Goal: Navigation & Orientation: Find specific page/section

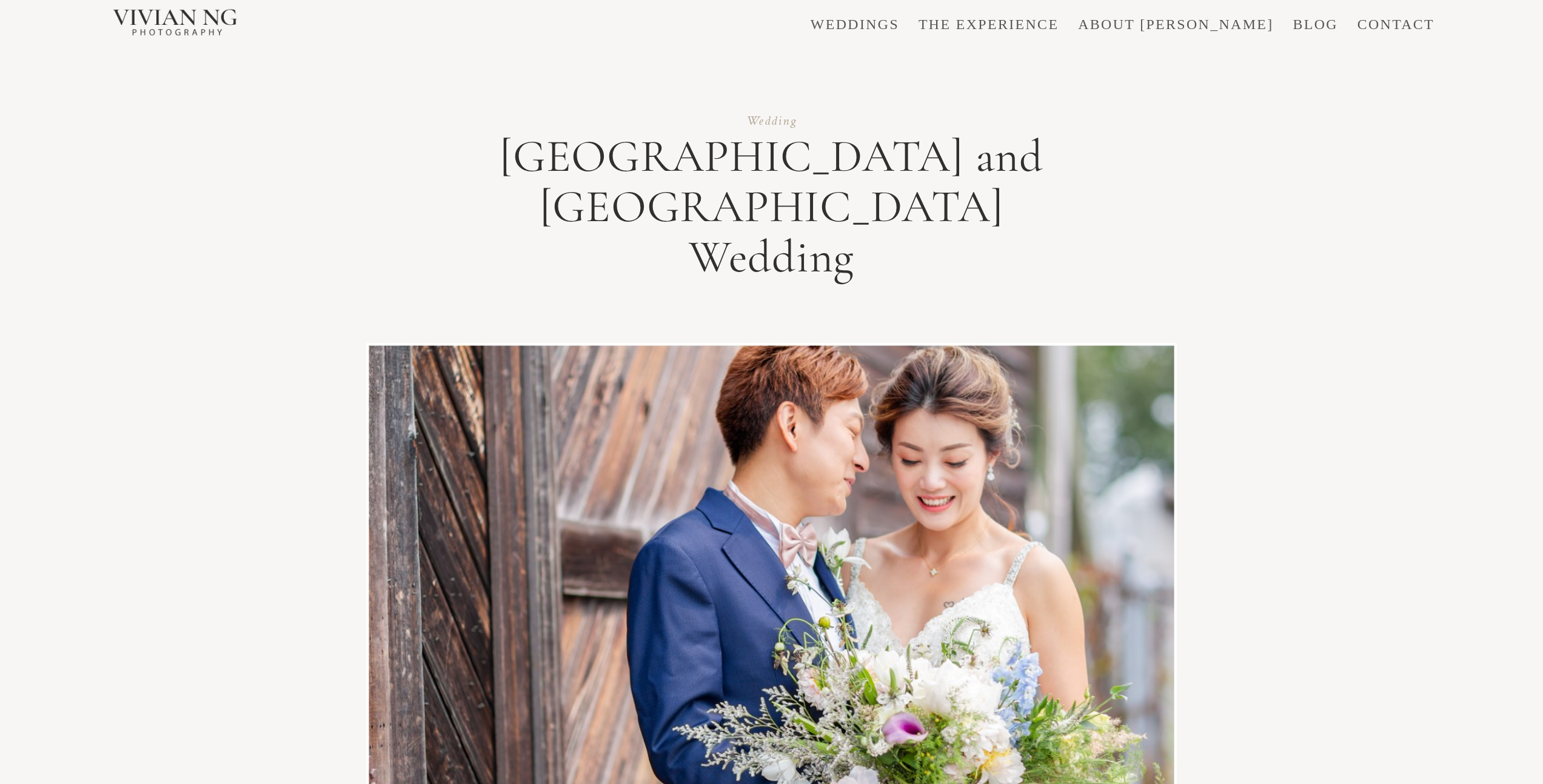
click at [1059, 27] on link "THE EXPERIENCE" at bounding box center [989, 24] width 141 height 14
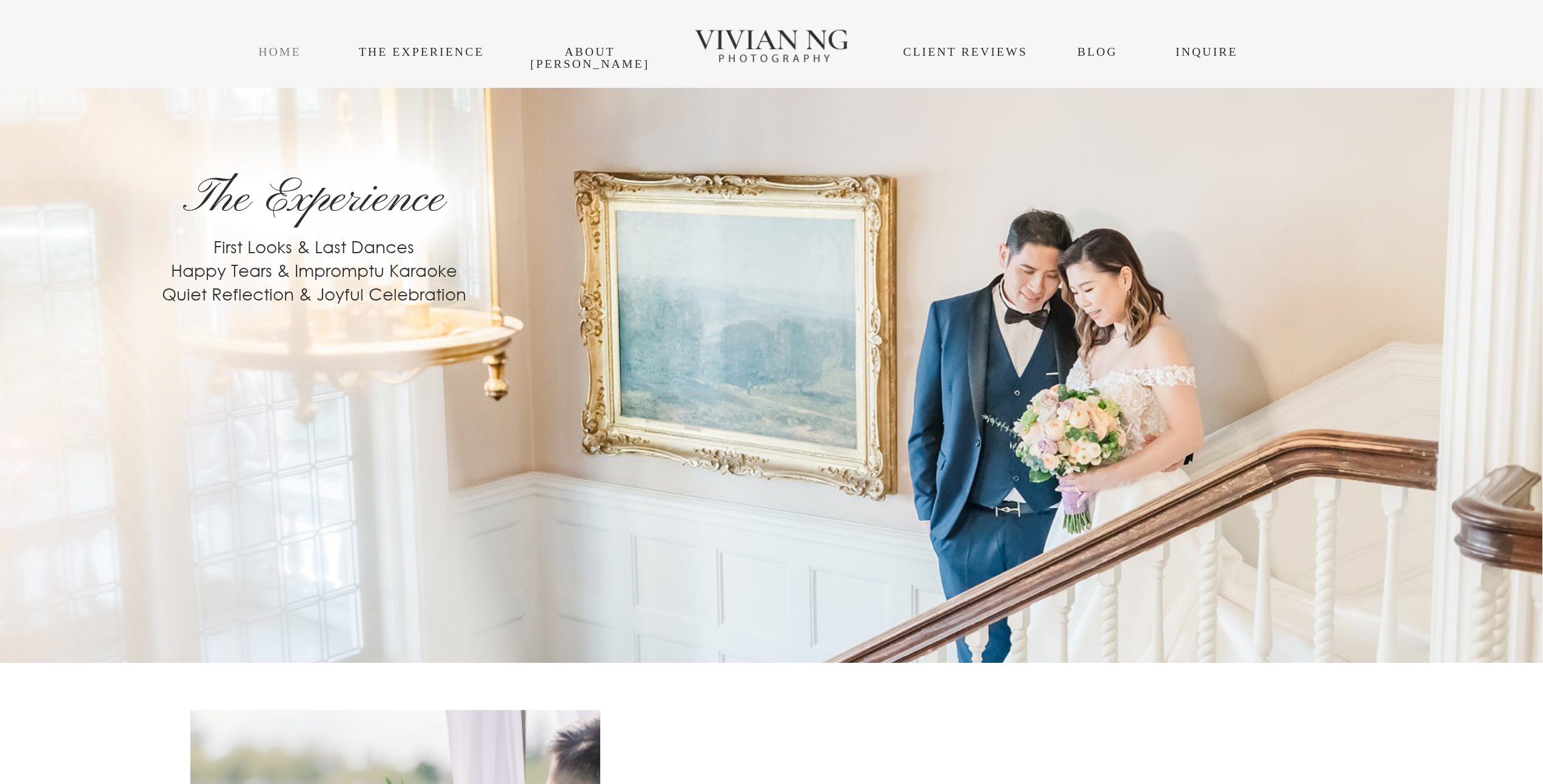
click at [264, 50] on link "HOME" at bounding box center [279, 52] width 42 height 13
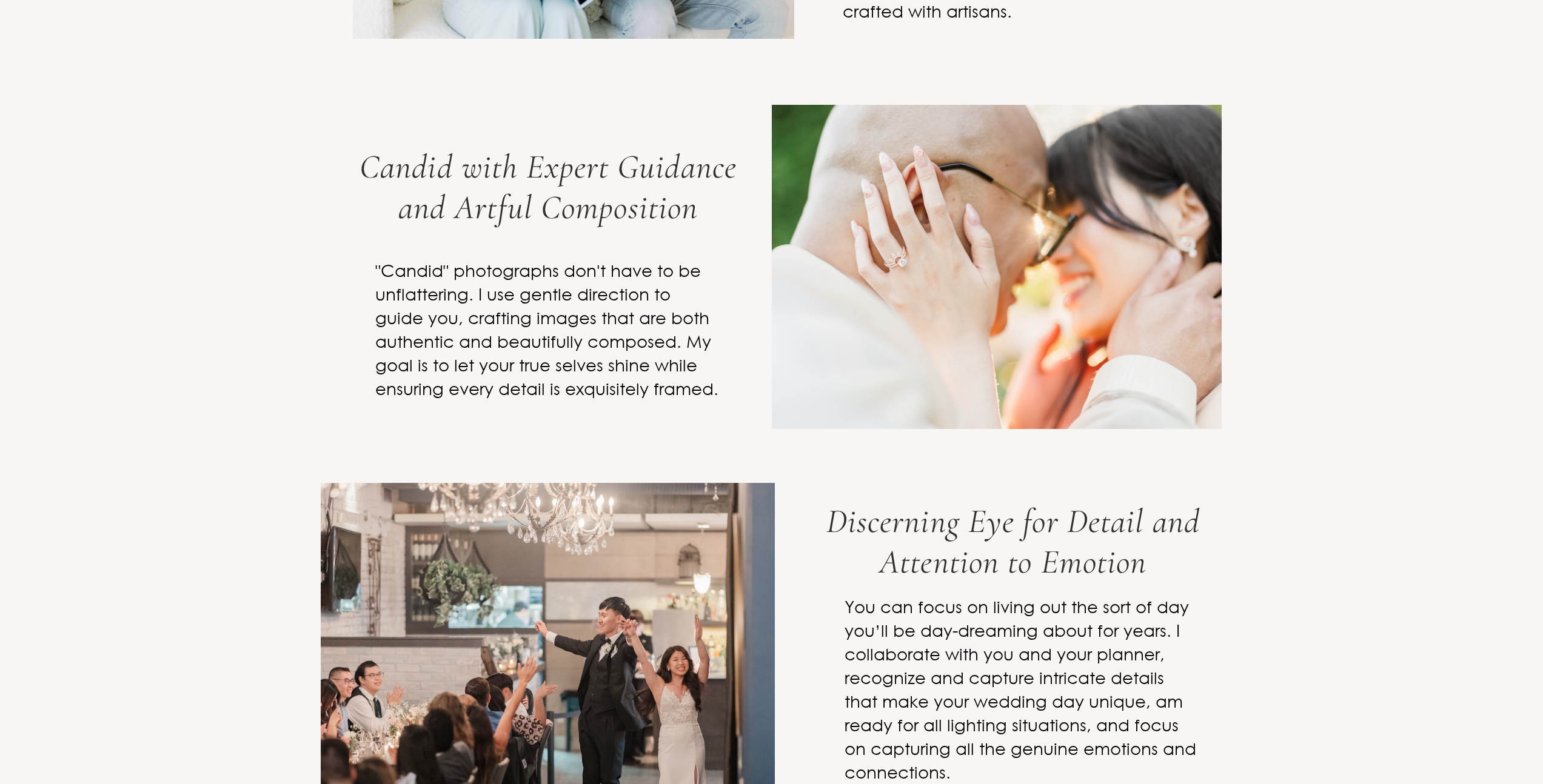
scroll to position [5092, 0]
